Goal: Task Accomplishment & Management: Use online tool/utility

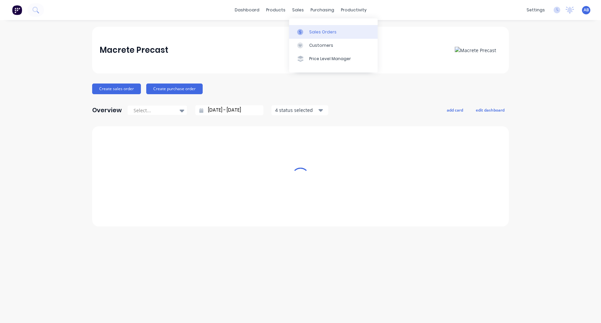
click at [312, 31] on div "Sales Orders" at bounding box center [322, 32] width 27 height 6
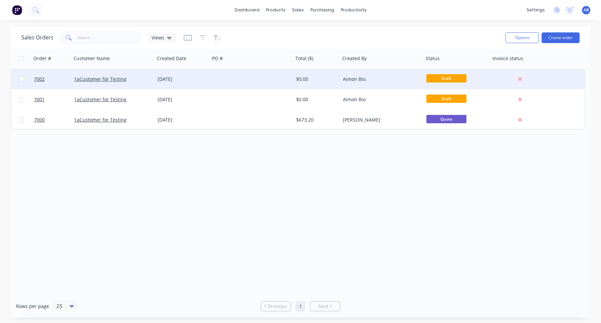
click at [103, 83] on div "1aCustomer for Testing" at bounding box center [112, 79] width 83 height 20
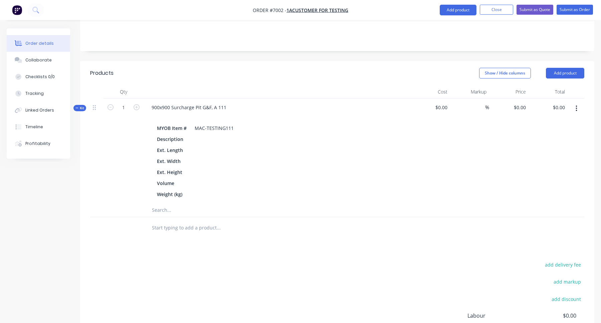
scroll to position [70, 0]
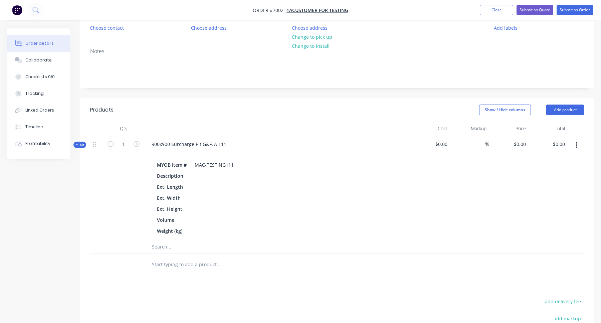
click at [577, 144] on button "button" at bounding box center [576, 145] width 16 height 12
click at [545, 216] on div "Delete" at bounding box center [552, 216] width 51 height 10
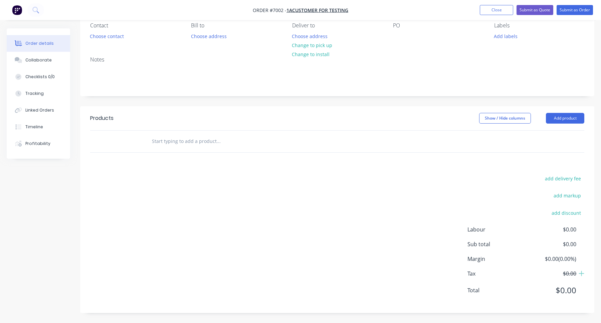
scroll to position [62, 0]
click at [235, 145] on input "text" at bounding box center [218, 140] width 133 height 13
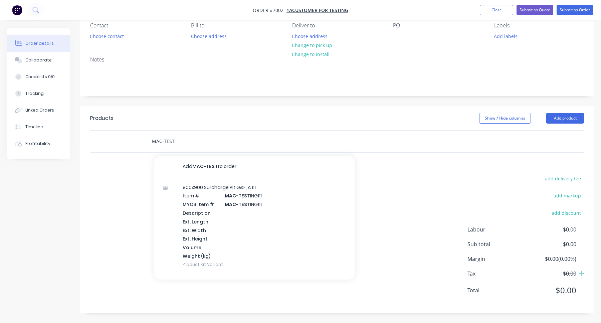
type input "MAC-TEST"
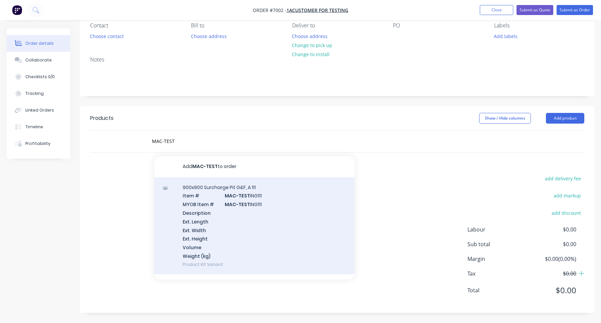
click at [271, 208] on div "900x900 Surcharge Pit G&F, A 111 Item # MAC-TEST ING111 MYOB Item # MAC-TEST IN…" at bounding box center [254, 225] width 200 height 97
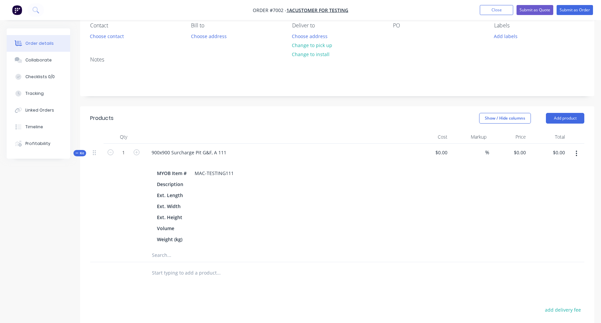
scroll to position [0, 0]
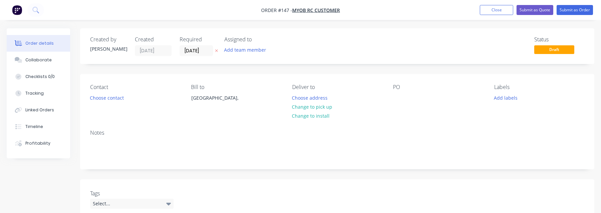
scroll to position [220, 0]
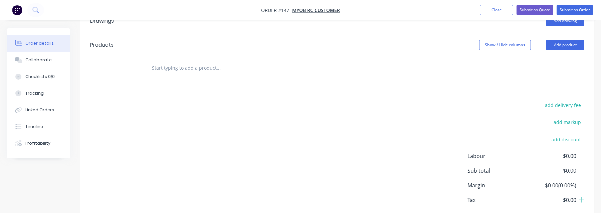
click at [209, 68] on input "text" at bounding box center [218, 67] width 133 height 13
type input "var 3"
click at [498, 12] on button "Close" at bounding box center [496, 10] width 33 height 10
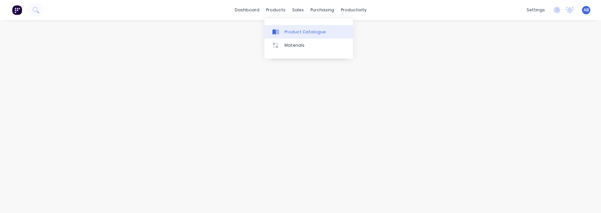
click at [286, 30] on div "Product Catalogue" at bounding box center [304, 32] width 41 height 6
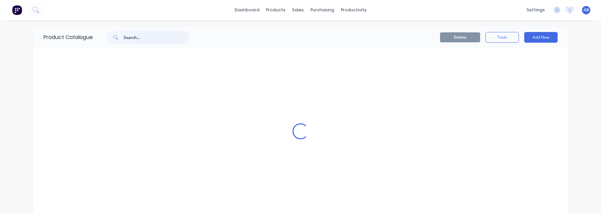
click at [161, 39] on input "text" at bounding box center [156, 37] width 66 height 13
type input "Custom kit"
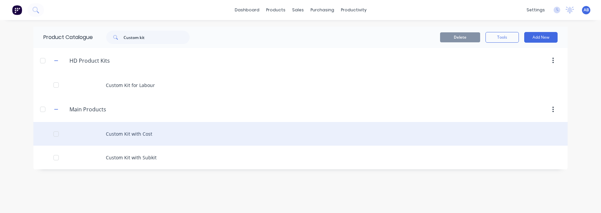
click at [162, 140] on div "Custom Kit with Cost" at bounding box center [300, 134] width 534 height 24
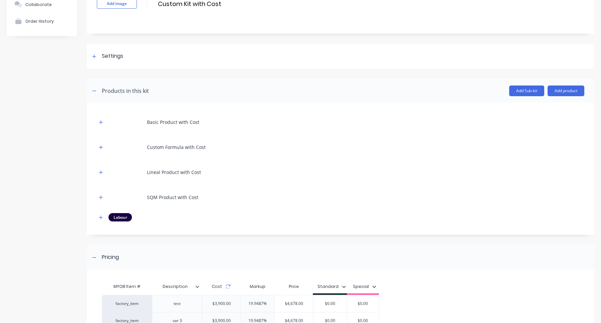
scroll to position [55, 0]
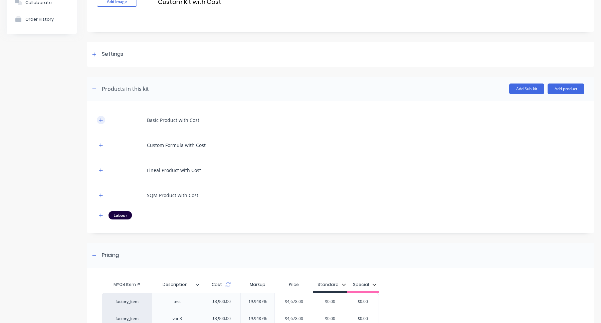
click at [98, 119] on button "button" at bounding box center [101, 120] width 8 height 8
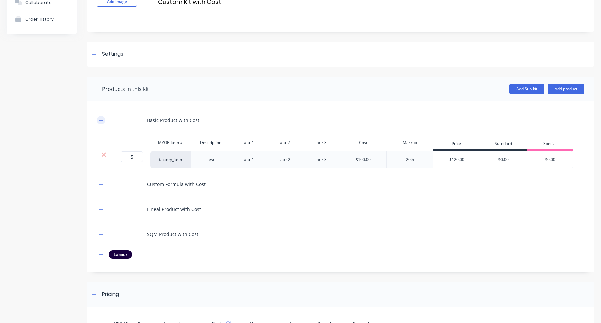
click at [99, 119] on icon "button" at bounding box center [101, 120] width 4 height 5
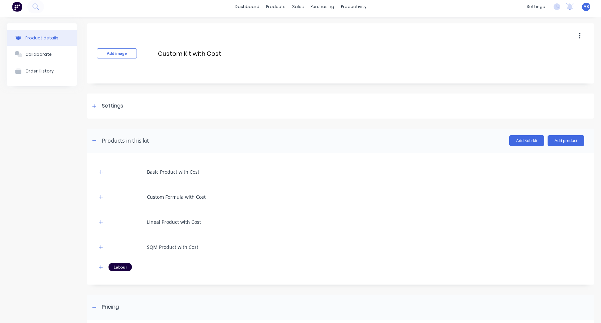
scroll to position [0, 0]
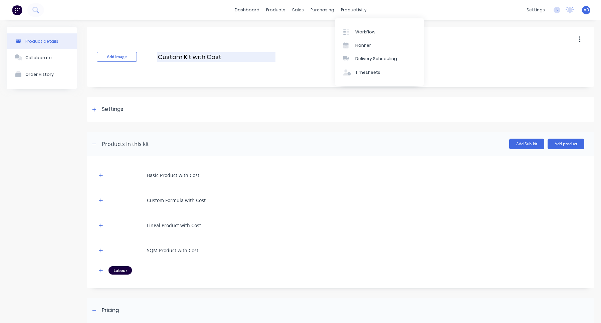
click at [222, 60] on input "Custom Kit with Cost" at bounding box center [216, 57] width 118 height 10
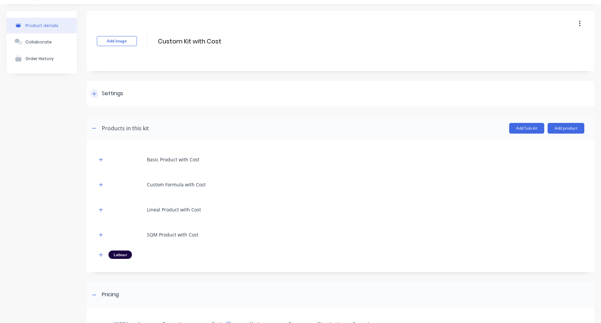
scroll to position [6, 0]
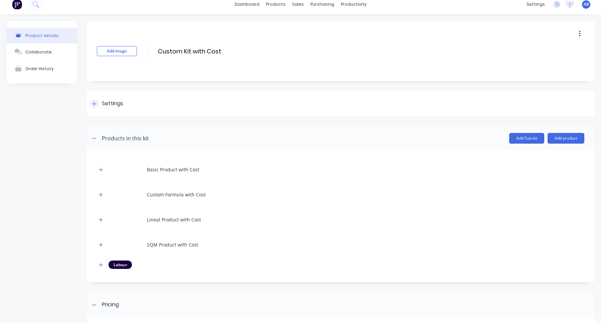
click at [91, 108] on div "Settings" at bounding box center [340, 103] width 507 height 25
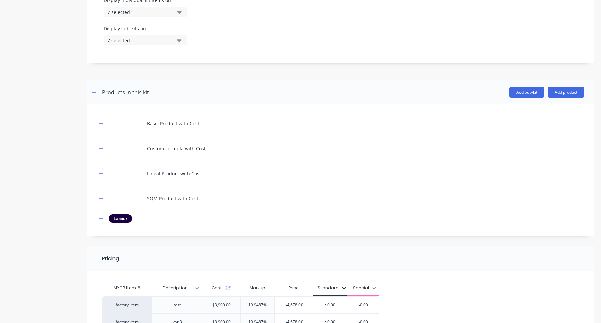
scroll to position [333, 0]
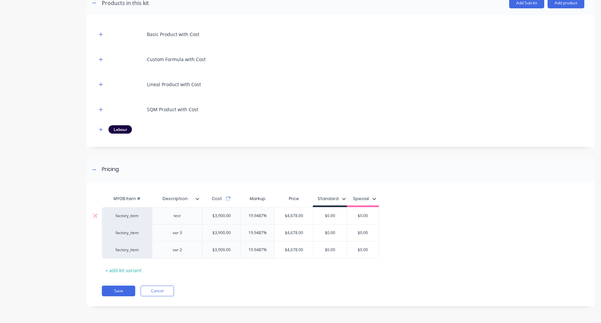
type input "$0.00"
click at [363, 213] on input "$0.00" at bounding box center [362, 216] width 33 height 6
click at [130, 213] on div "factory_item" at bounding box center [127, 216] width 37 height 6
click at [130, 213] on input at bounding box center [127, 216] width 37 height 7
click at [129, 213] on button "factory_discp" at bounding box center [130, 246] width 42 height 10
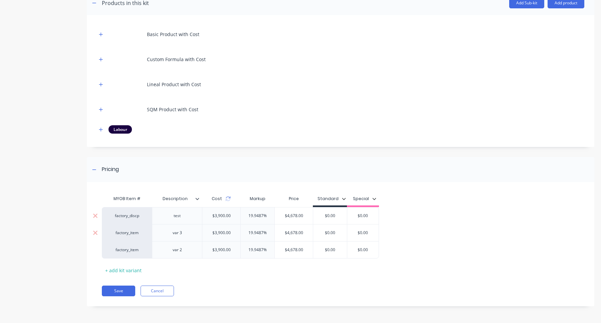
click at [131, 213] on div "factory_item" at bounding box center [127, 233] width 37 height 6
click at [131, 213] on button "factory_item" at bounding box center [130, 237] width 42 height 10
click at [131, 213] on div "factory_item" at bounding box center [127, 233] width 37 height 6
click at [132, 213] on button "factory_discs" at bounding box center [130, 227] width 42 height 10
click at [121, 213] on button "Save" at bounding box center [118, 290] width 33 height 11
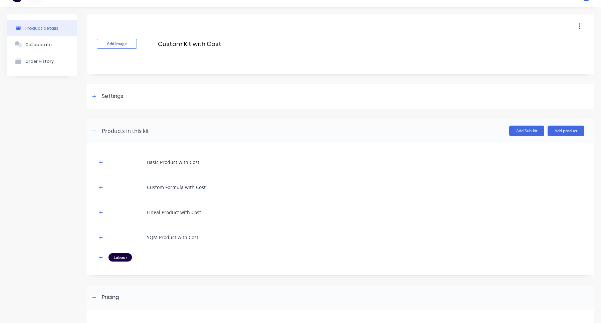
scroll to position [141, 0]
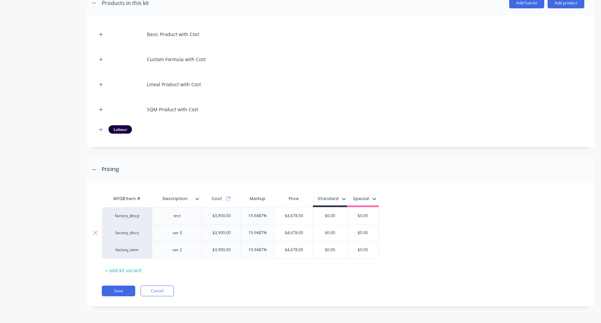
click at [134, 213] on div "factory_discs" at bounding box center [127, 233] width 37 height 6
click at [136, 213] on button "factory_item" at bounding box center [130, 237] width 42 height 10
click at [133, 213] on div "factory_discp" at bounding box center [127, 216] width 37 height 6
click at [133, 213] on button "factory_item" at bounding box center [130, 266] width 42 height 10
click at [241, 213] on div "MYOB Item # Description Cost Markup Price Standard Special factory_item test $3…" at bounding box center [340, 247] width 507 height 117
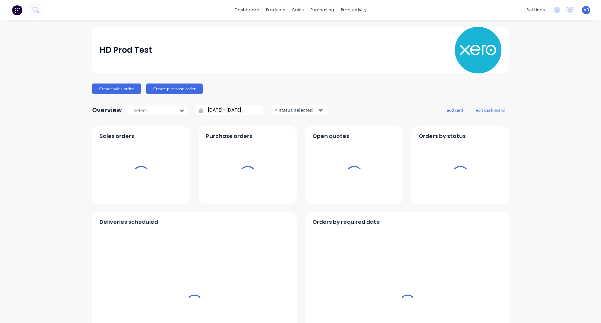
click at [585, 11] on span "AB" at bounding box center [585, 10] width 5 height 6
click at [539, 87] on button "Sign out" at bounding box center [544, 83] width 88 height 13
